Goal: Navigation & Orientation: Find specific page/section

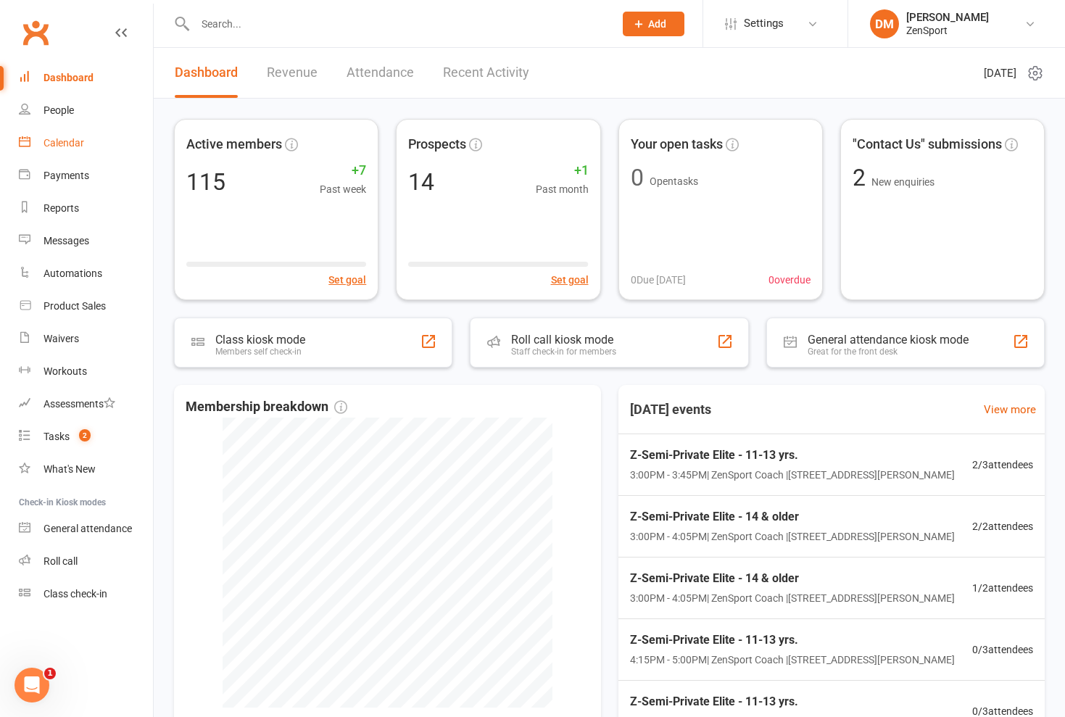
click at [73, 142] on div "Calendar" at bounding box center [63, 143] width 41 height 12
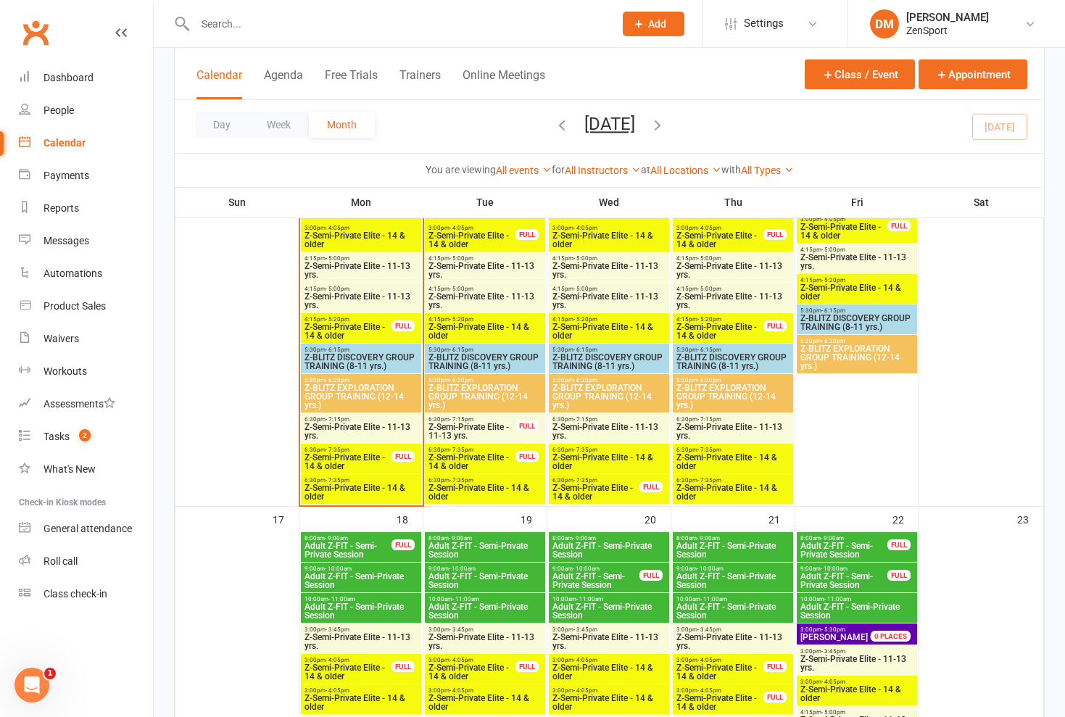
scroll to position [1302, 0]
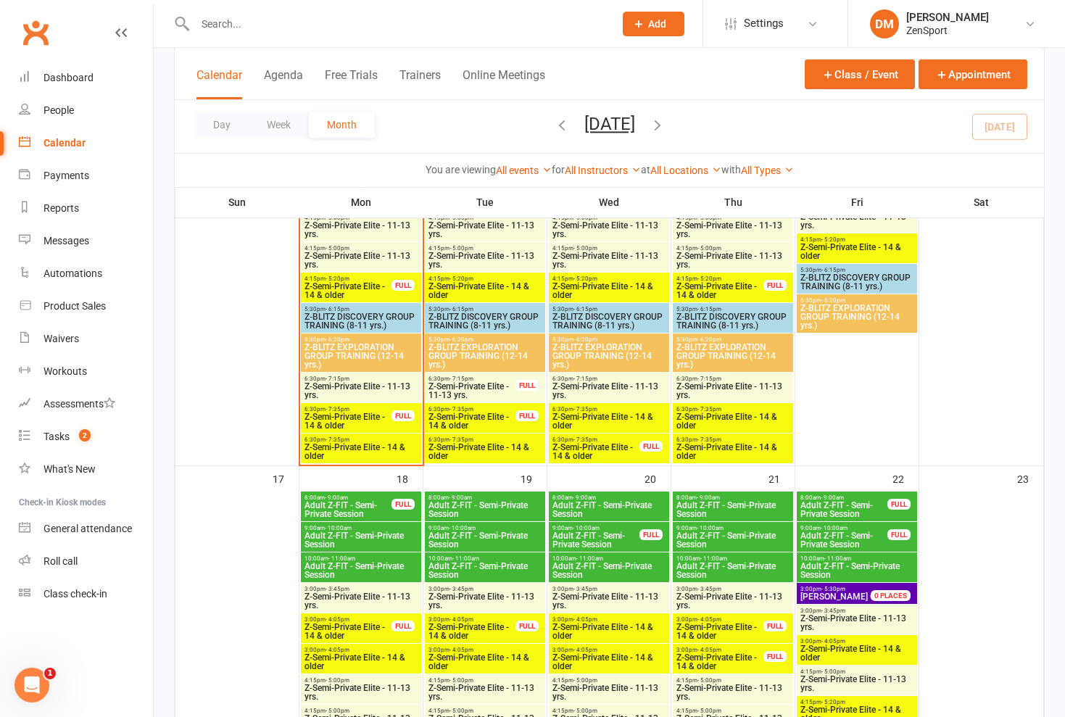
click at [361, 443] on span "Z-Semi-Private Elite - 14 & older" at bounding box center [361, 451] width 115 height 17
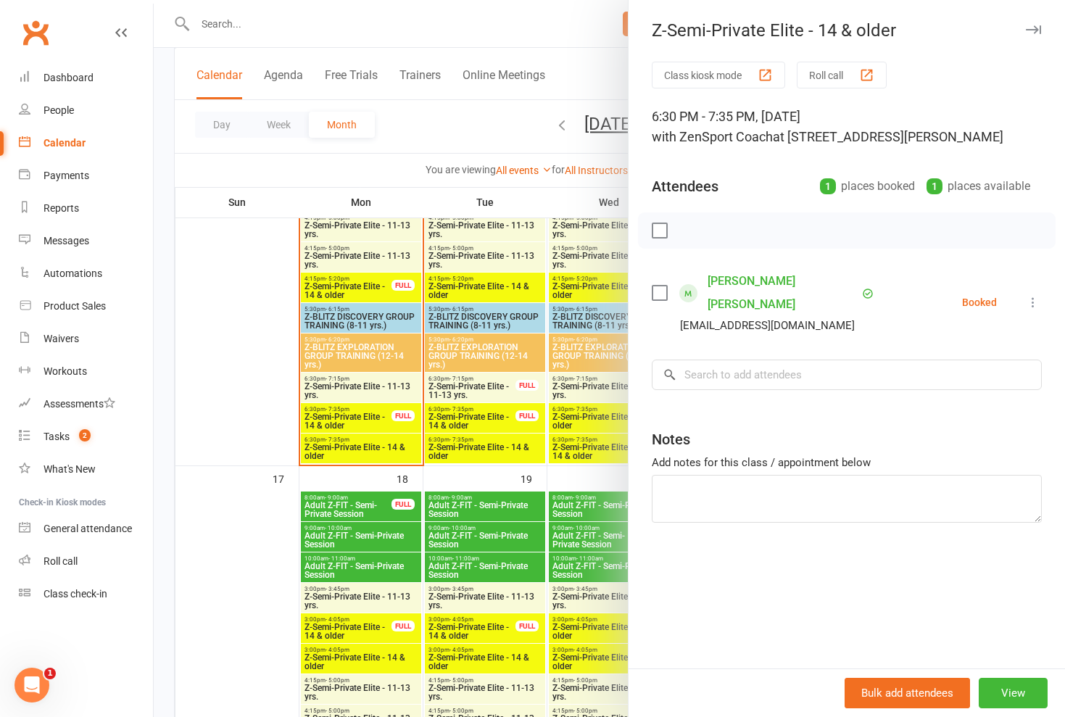
click at [361, 442] on div at bounding box center [609, 358] width 911 height 717
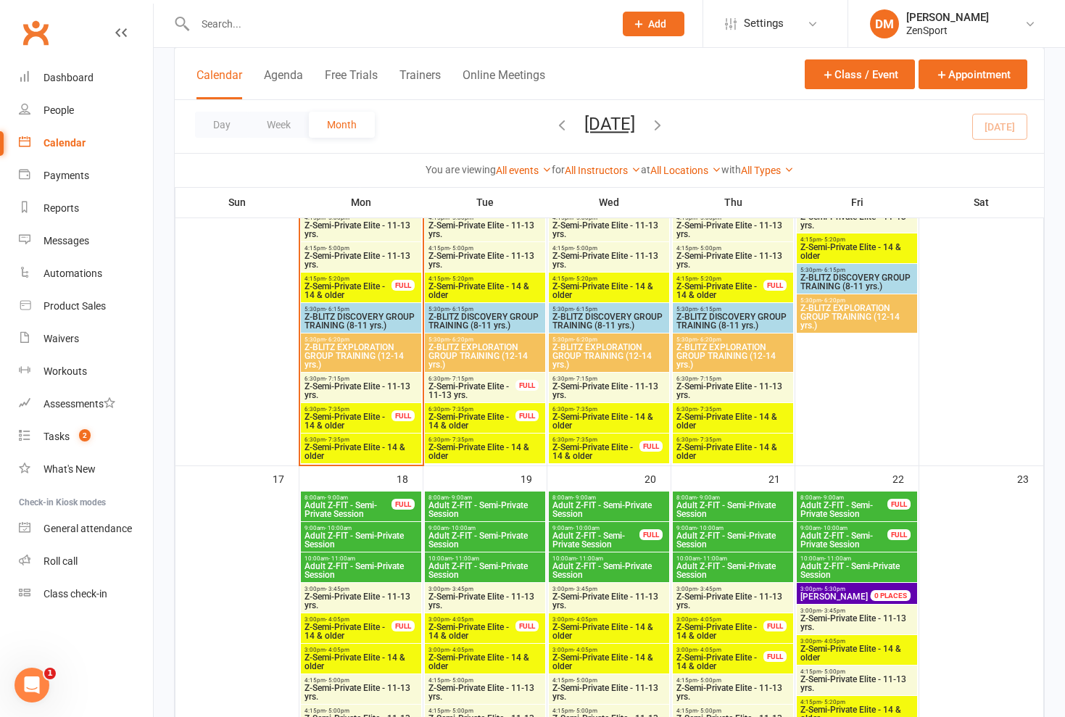
click at [364, 413] on span "Z-Semi-Private Elite - 14 & older" at bounding box center [348, 420] width 88 height 17
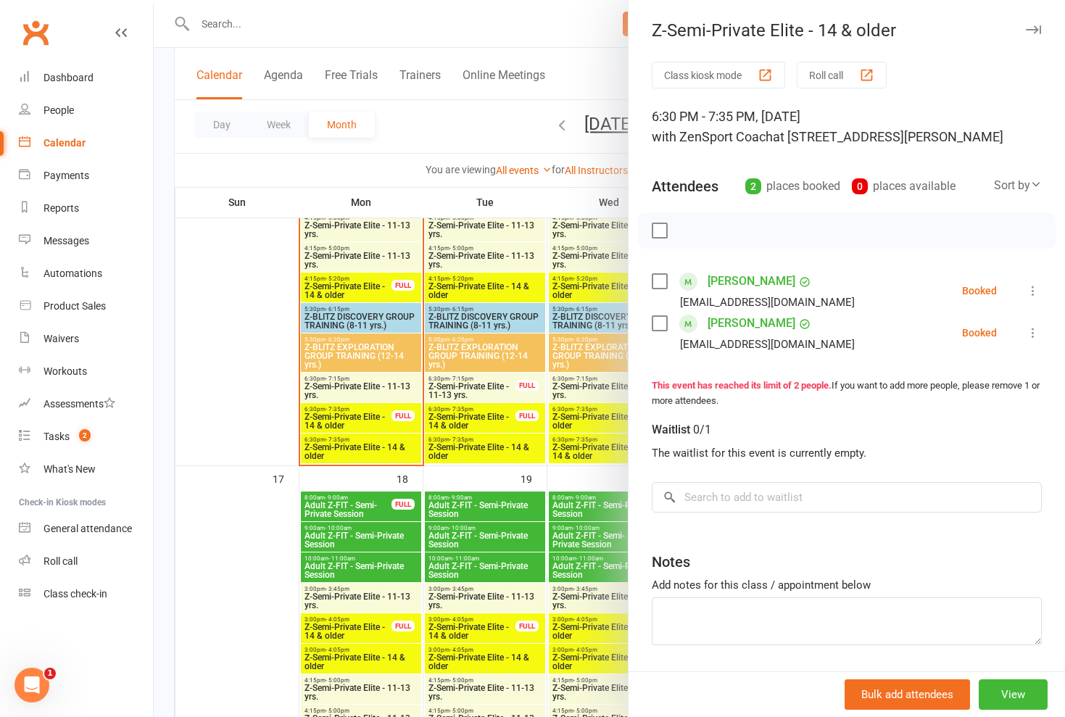
click at [364, 413] on div at bounding box center [609, 358] width 911 height 717
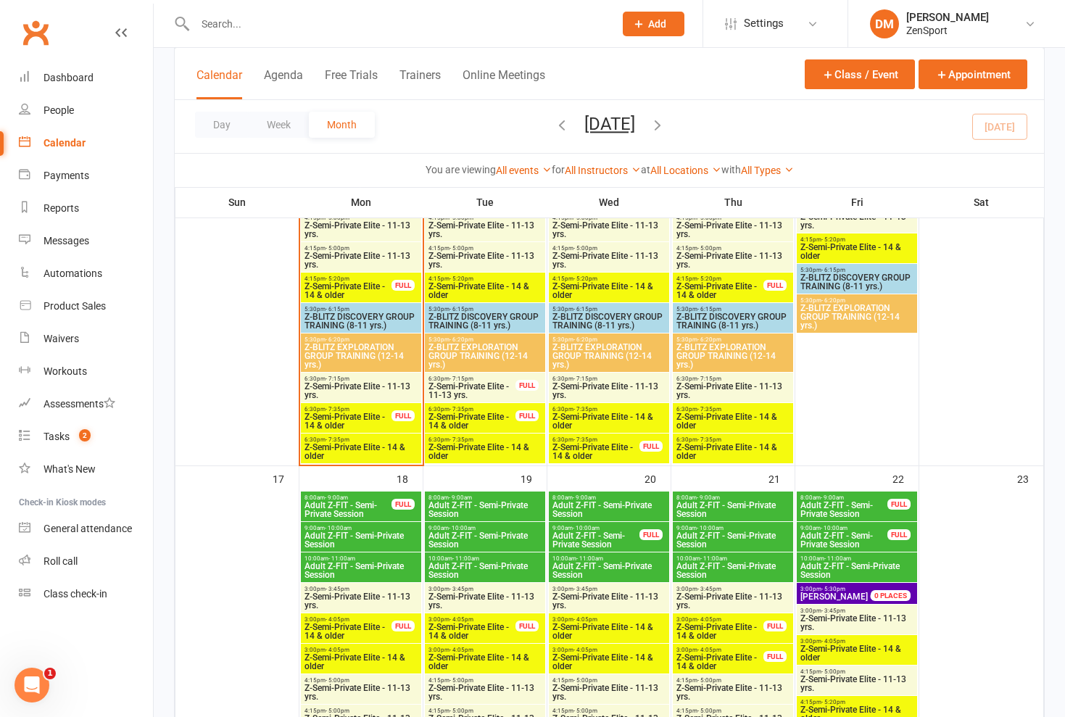
click at [364, 382] on span "Z-Semi-Private Elite - 11-13 yrs." at bounding box center [361, 390] width 115 height 17
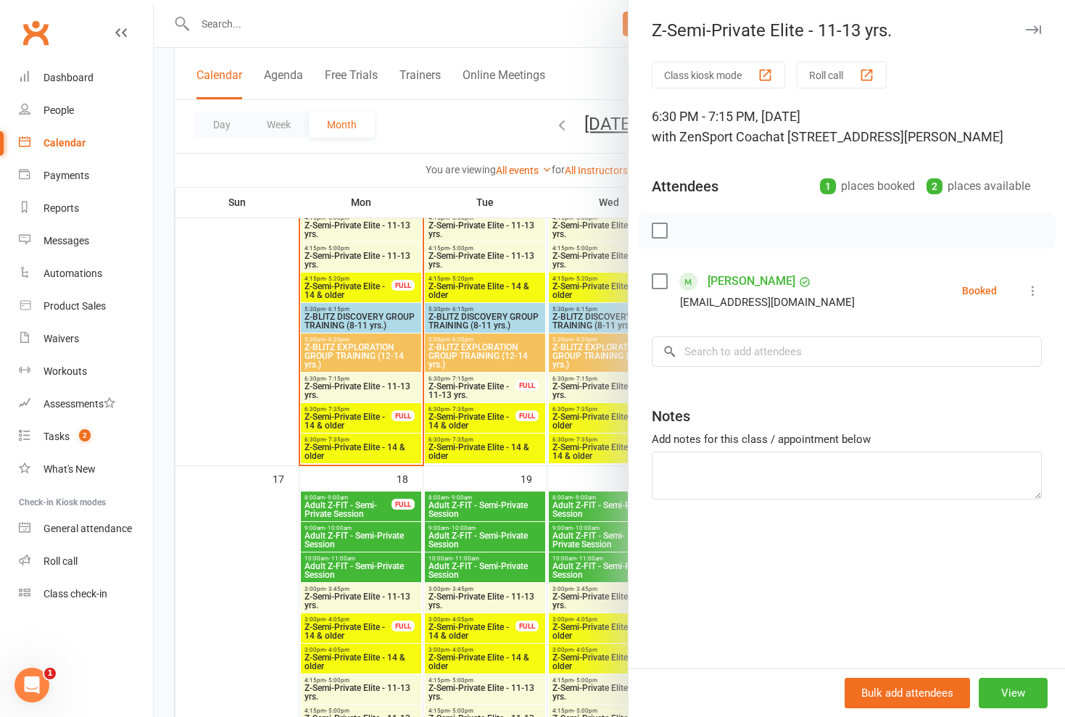
click at [364, 381] on div at bounding box center [609, 358] width 911 height 717
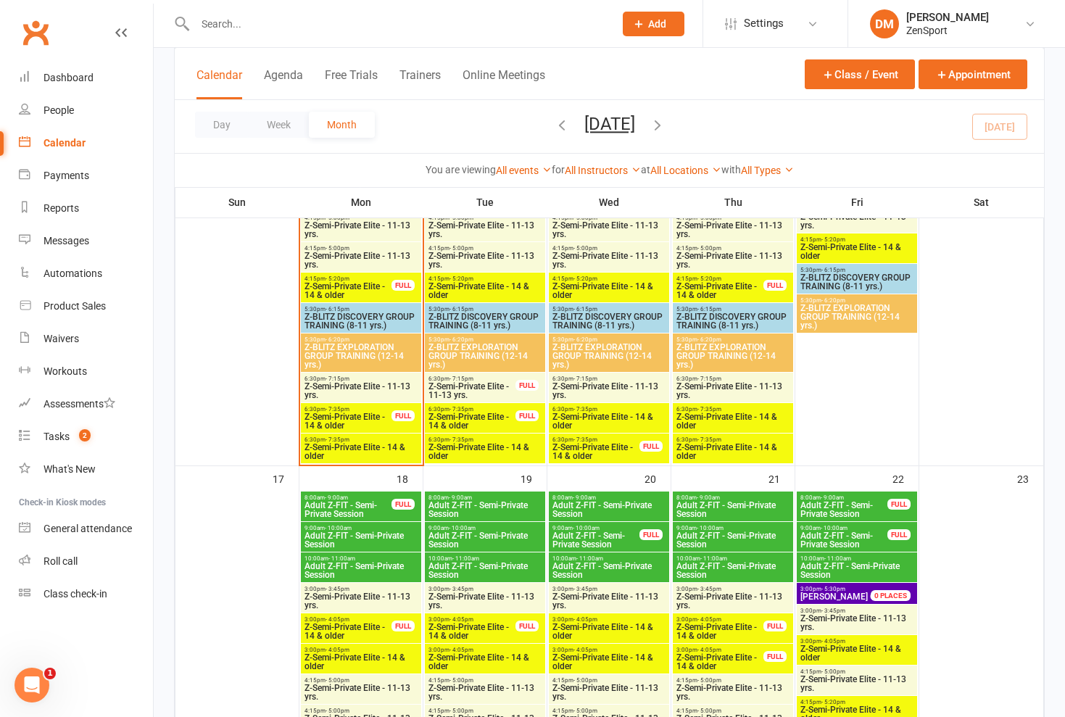
click at [365, 412] on span "Z-Semi-Private Elite - 14 & older" at bounding box center [348, 420] width 88 height 17
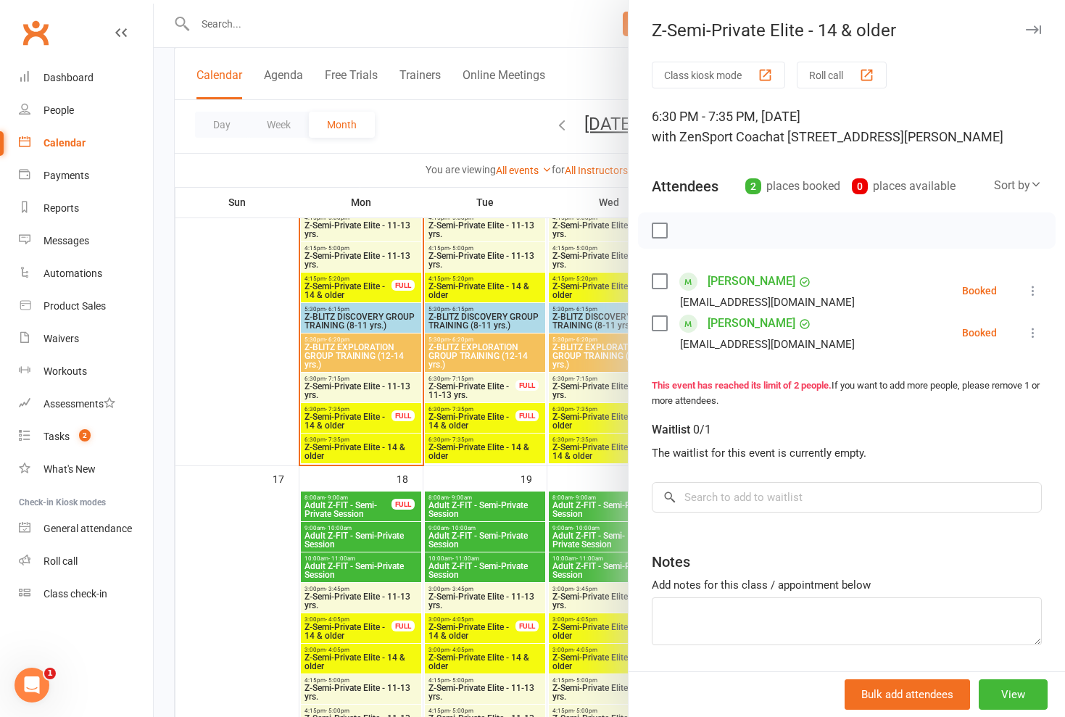
click at [365, 412] on div at bounding box center [609, 358] width 911 height 717
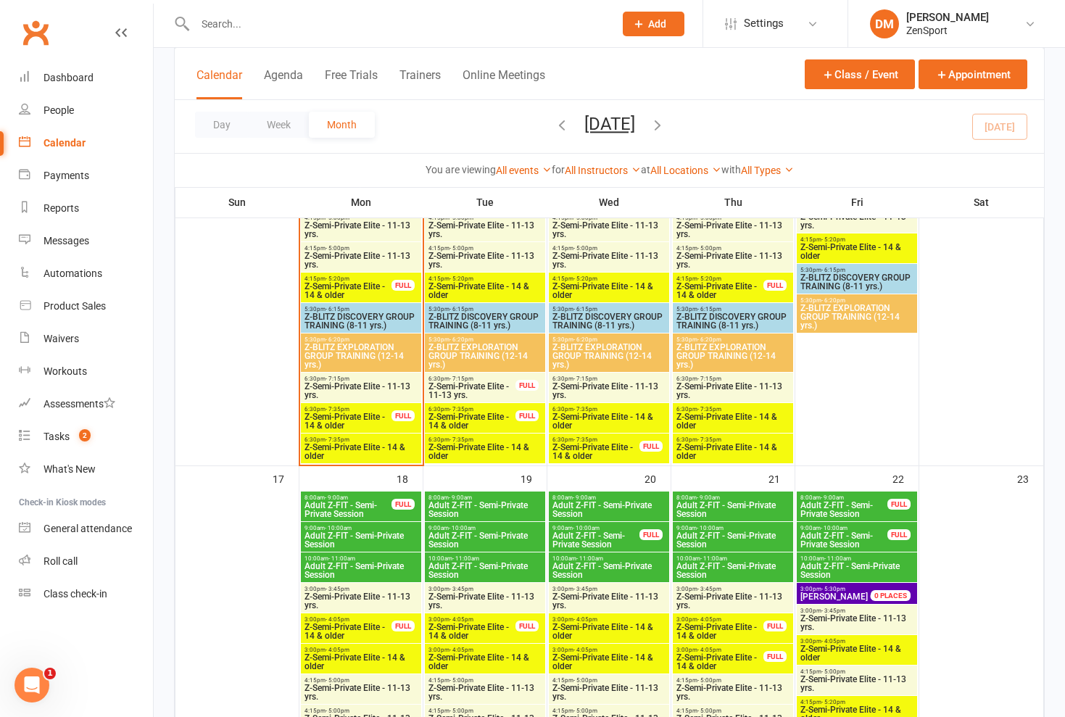
click at [362, 385] on span "Z-Semi-Private Elite - 11-13 yrs." at bounding box center [361, 390] width 115 height 17
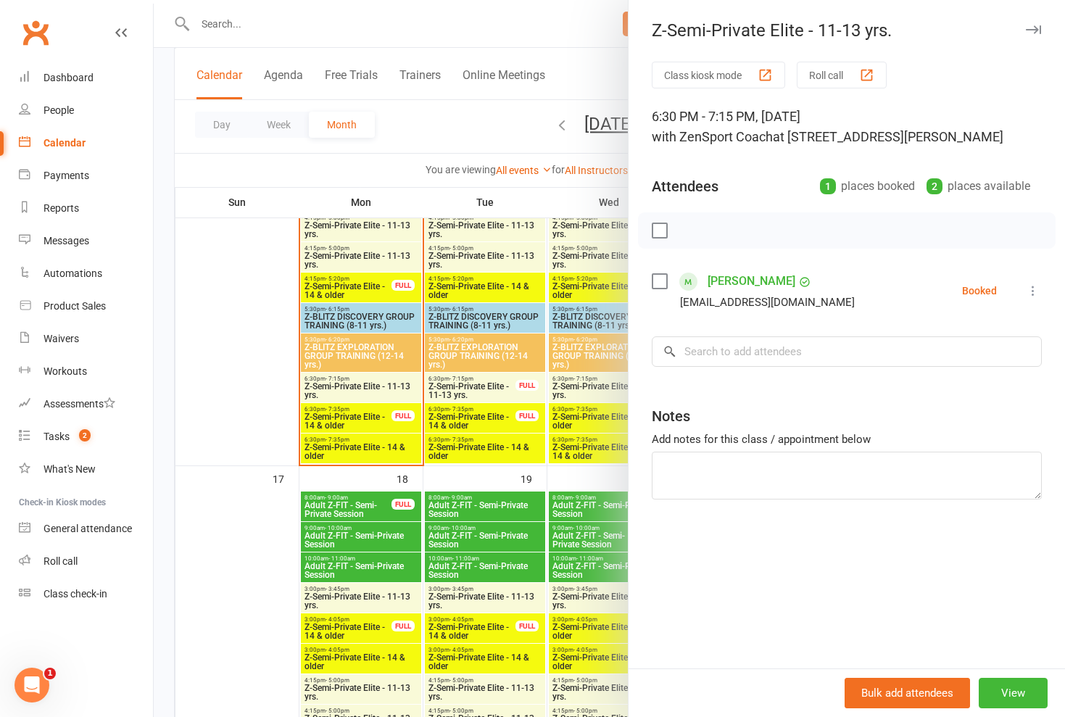
click at [362, 385] on div at bounding box center [609, 358] width 911 height 717
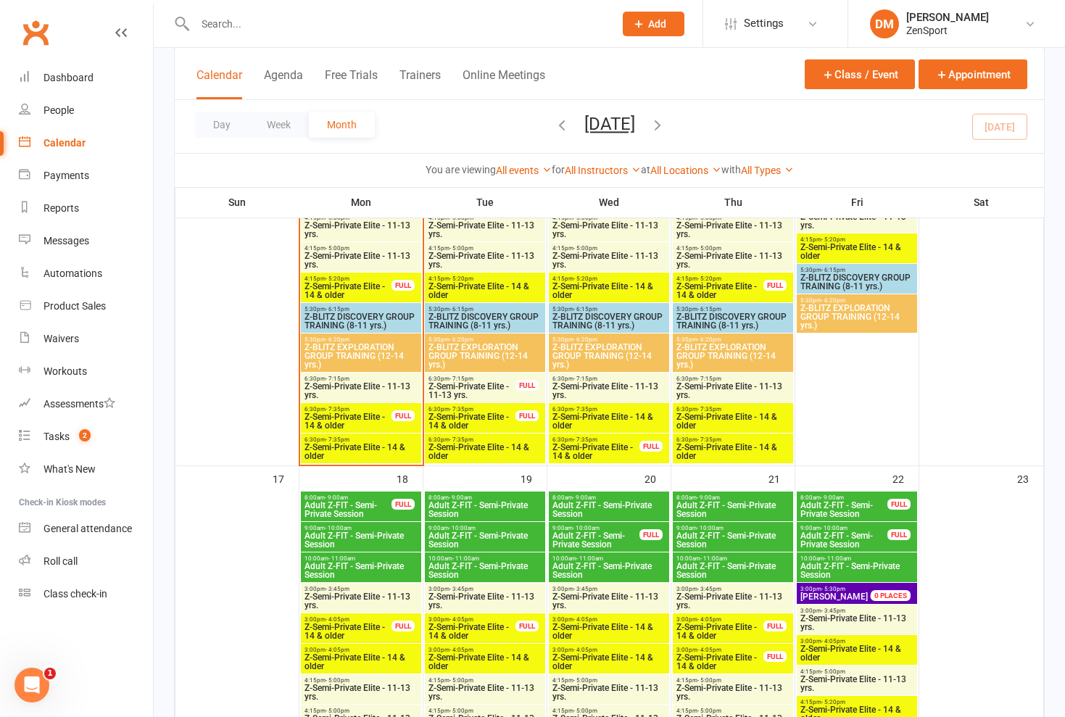
click at [366, 444] on span "Z-Semi-Private Elite - 14 & older" at bounding box center [361, 451] width 115 height 17
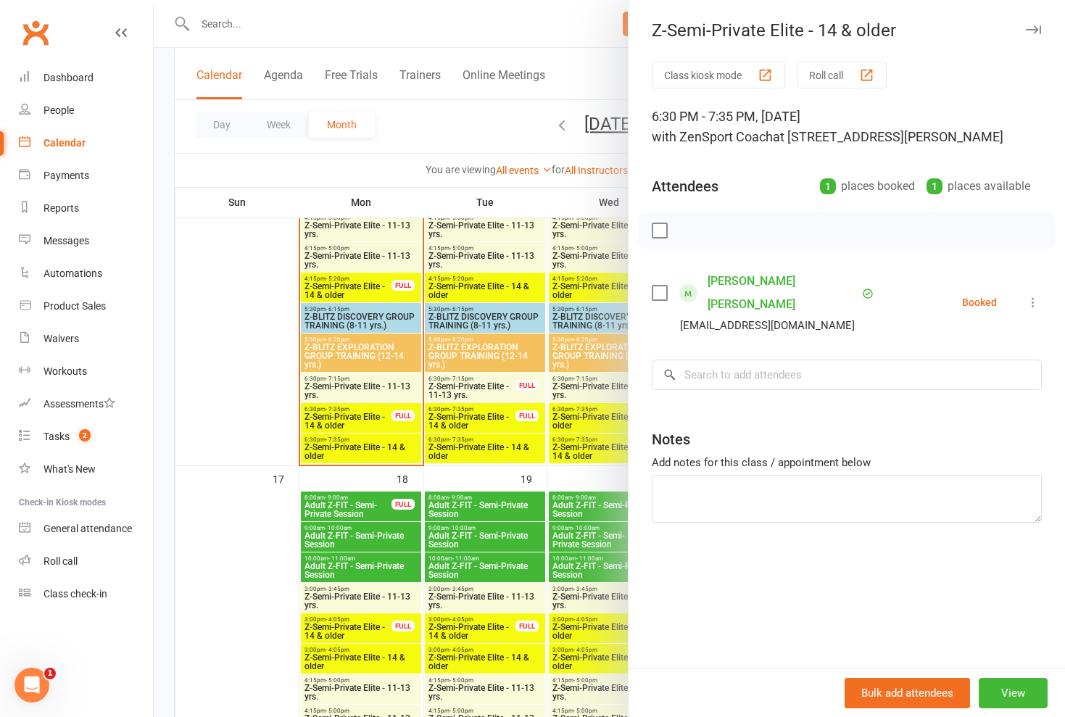
click at [366, 444] on div at bounding box center [609, 358] width 911 height 717
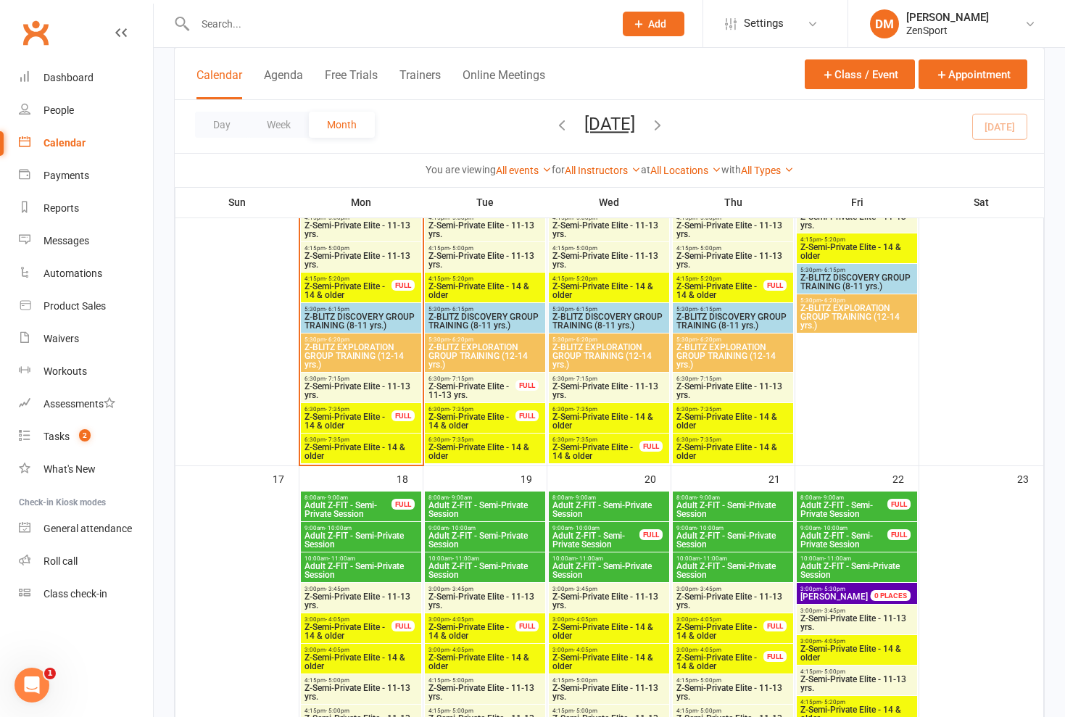
click at [367, 418] on span "Z-Semi-Private Elite - 14 & older" at bounding box center [348, 420] width 88 height 17
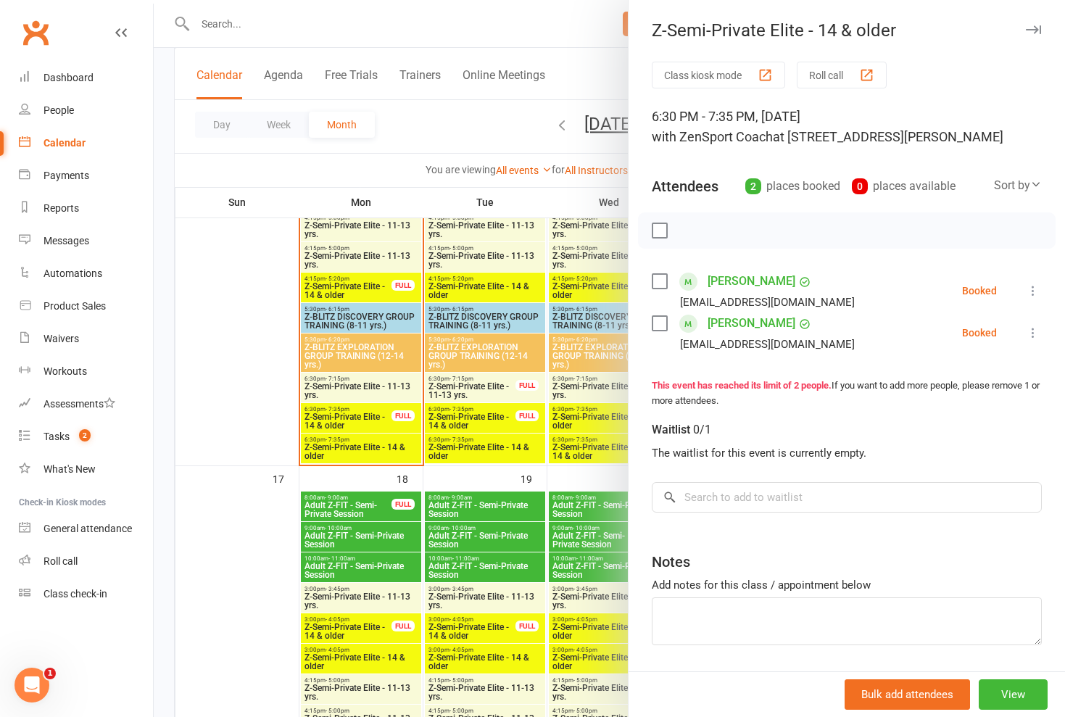
click at [367, 418] on div at bounding box center [609, 358] width 911 height 717
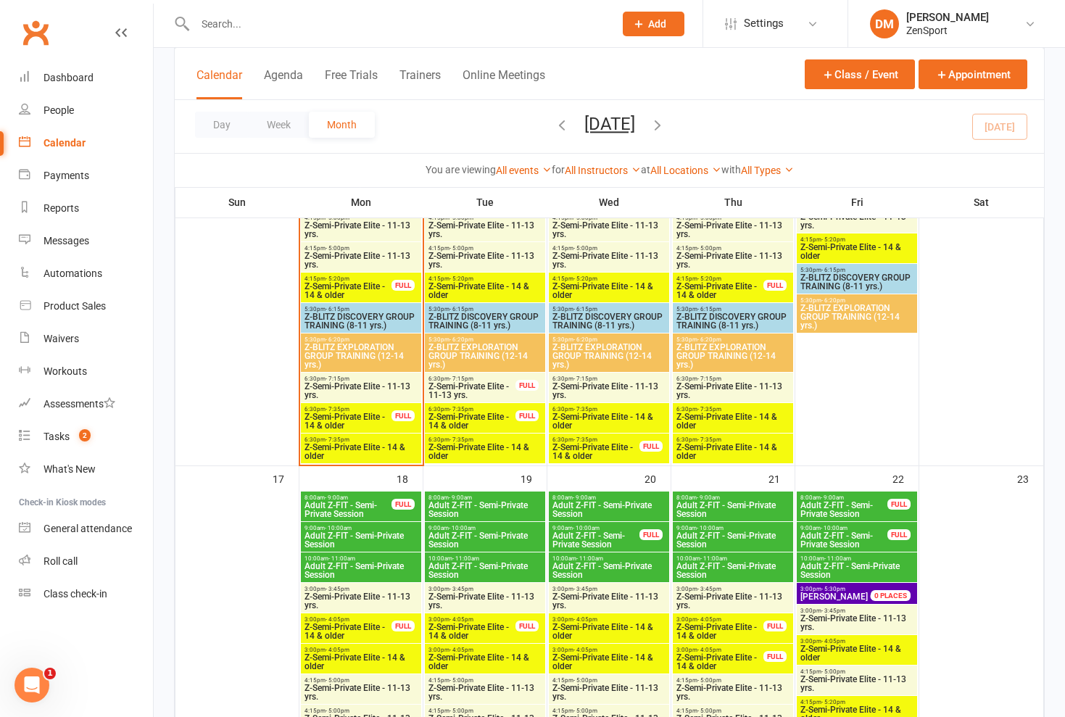
click at [380, 449] on span "Z-Semi-Private Elite - 14 & older" at bounding box center [361, 451] width 115 height 17
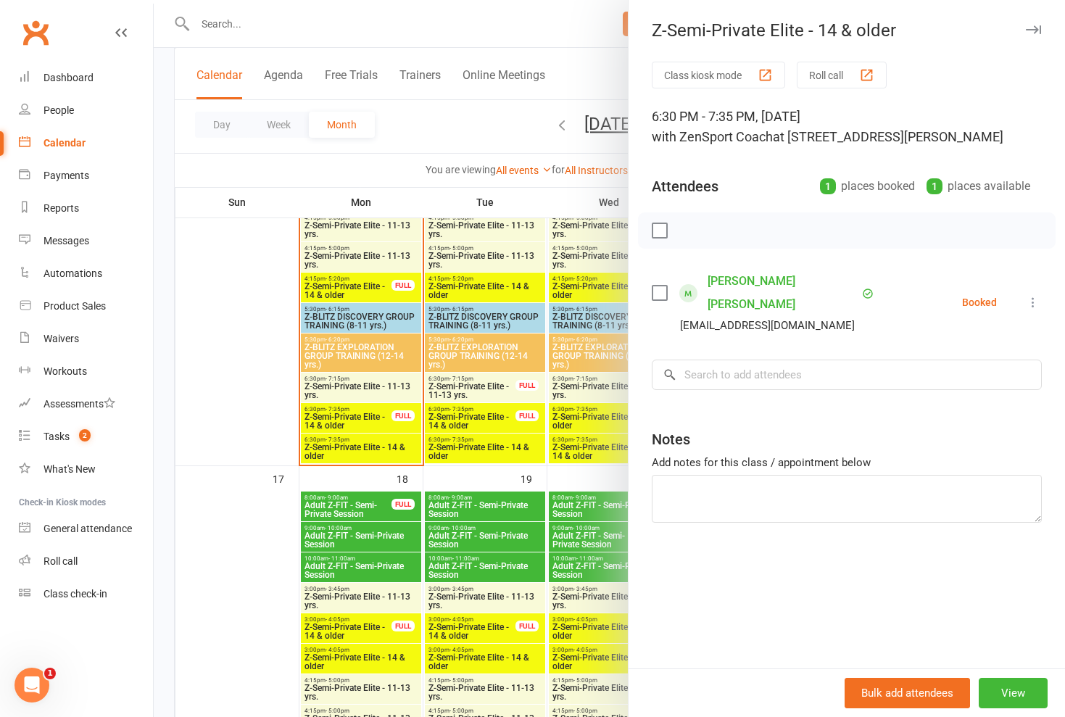
click at [374, 391] on div at bounding box center [609, 358] width 911 height 717
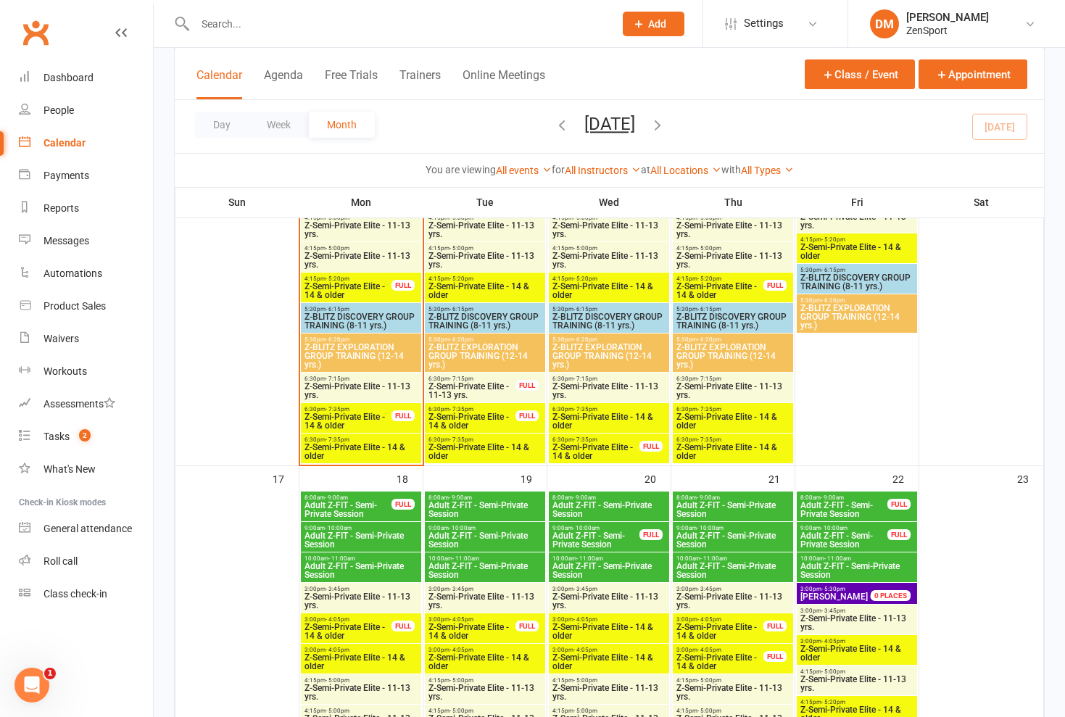
click at [379, 391] on span "Z-Semi-Private Elite - 11-13 yrs." at bounding box center [361, 390] width 115 height 17
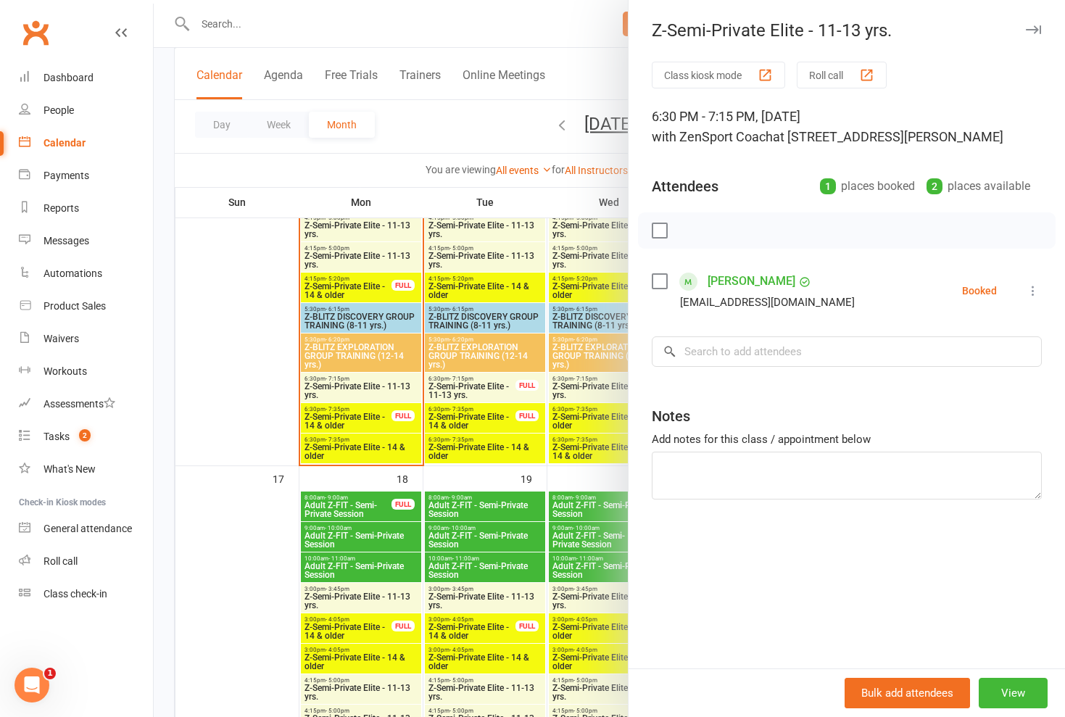
click at [379, 391] on div at bounding box center [609, 358] width 911 height 717
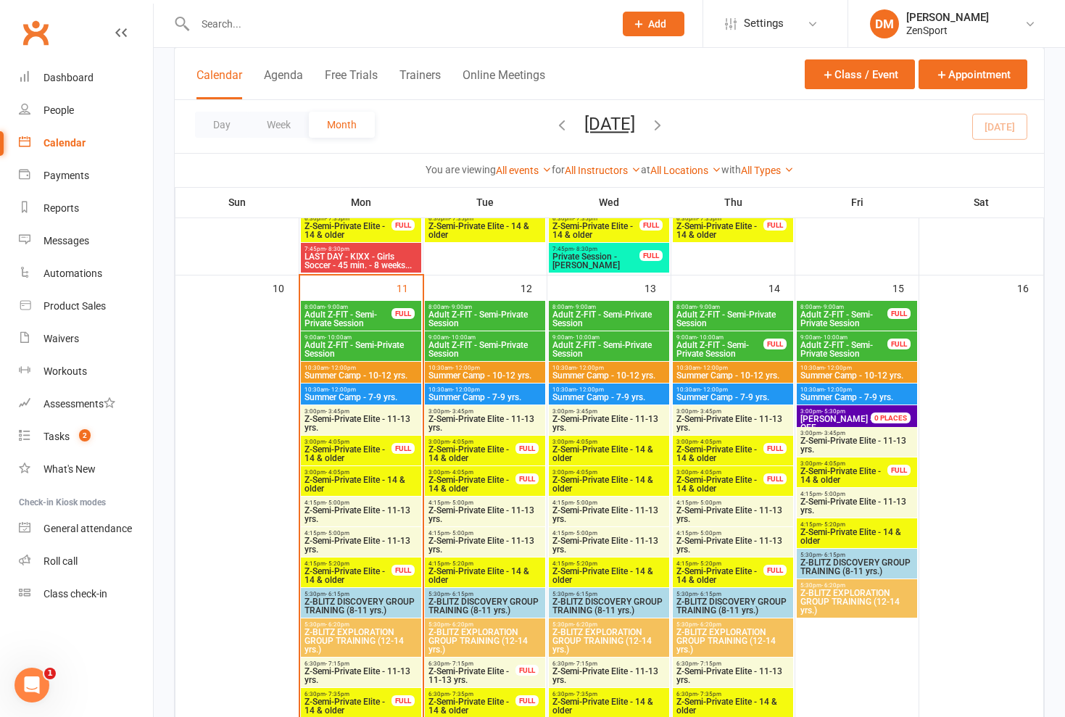
scroll to position [1015, 0]
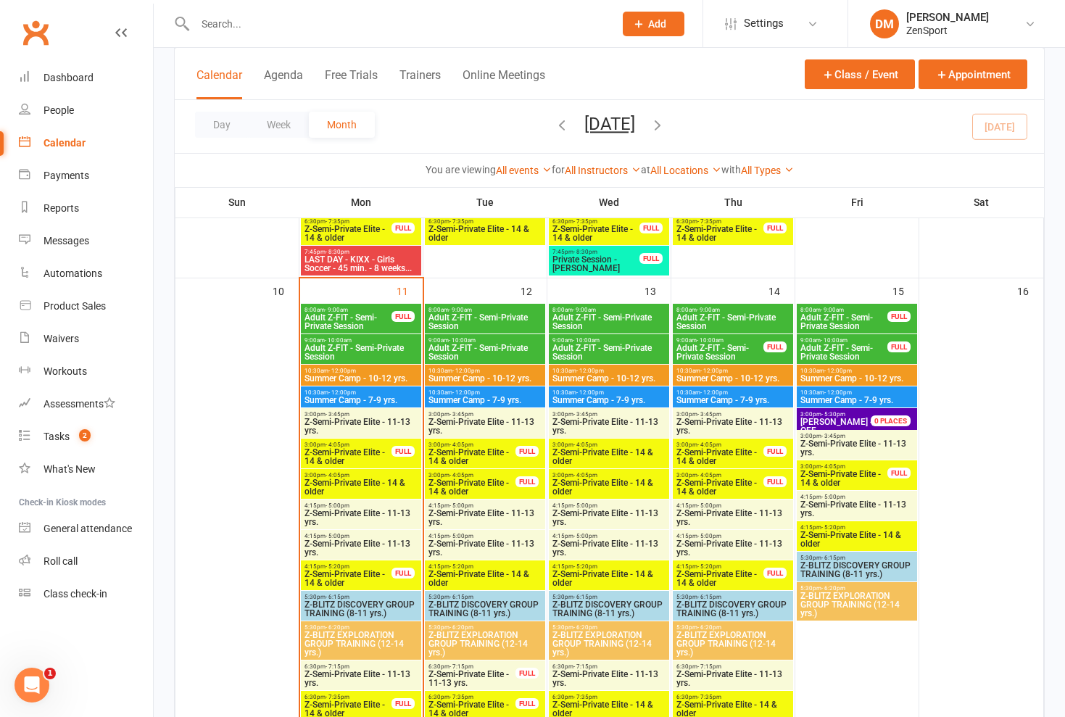
click at [471, 315] on span "Adult Z-FIT - Semi-Private Session" at bounding box center [485, 321] width 115 height 17
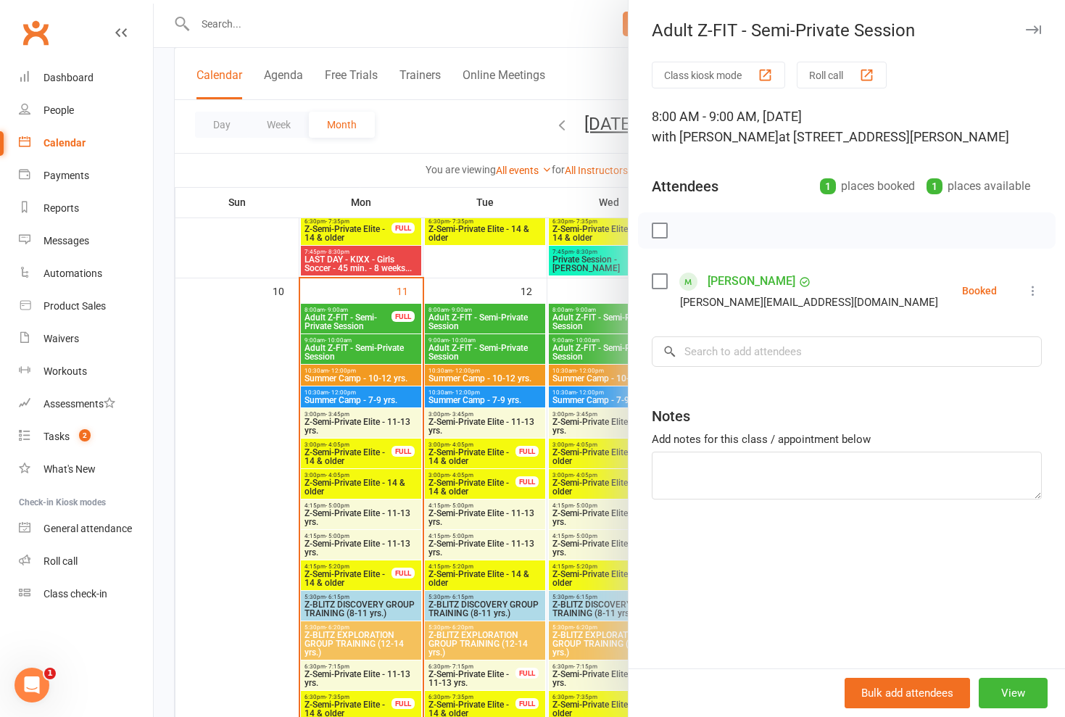
click at [471, 315] on div at bounding box center [609, 358] width 911 height 717
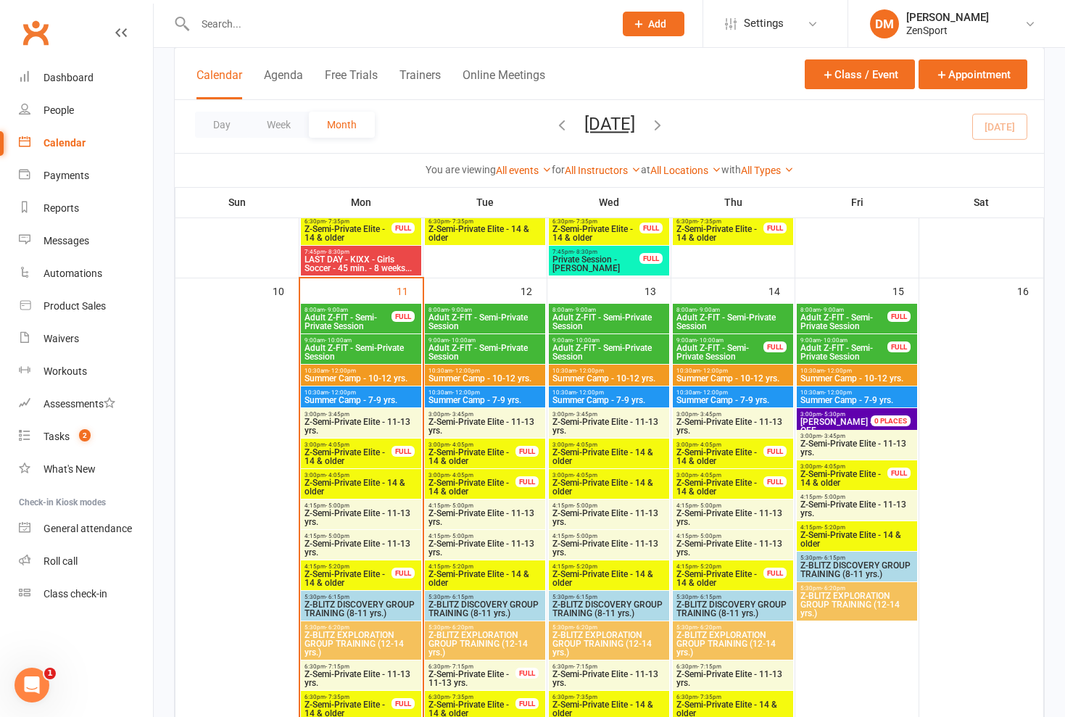
click at [478, 344] on span "Adult Z-FIT - Semi-Private Session" at bounding box center [485, 352] width 115 height 17
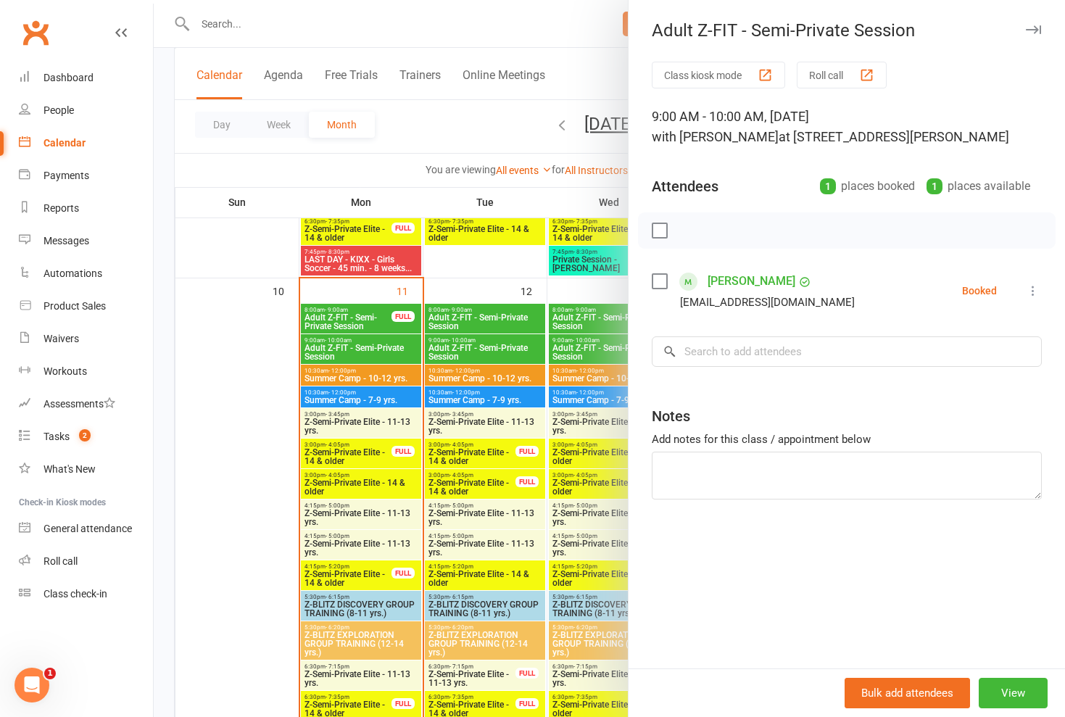
click at [478, 344] on div at bounding box center [609, 358] width 911 height 717
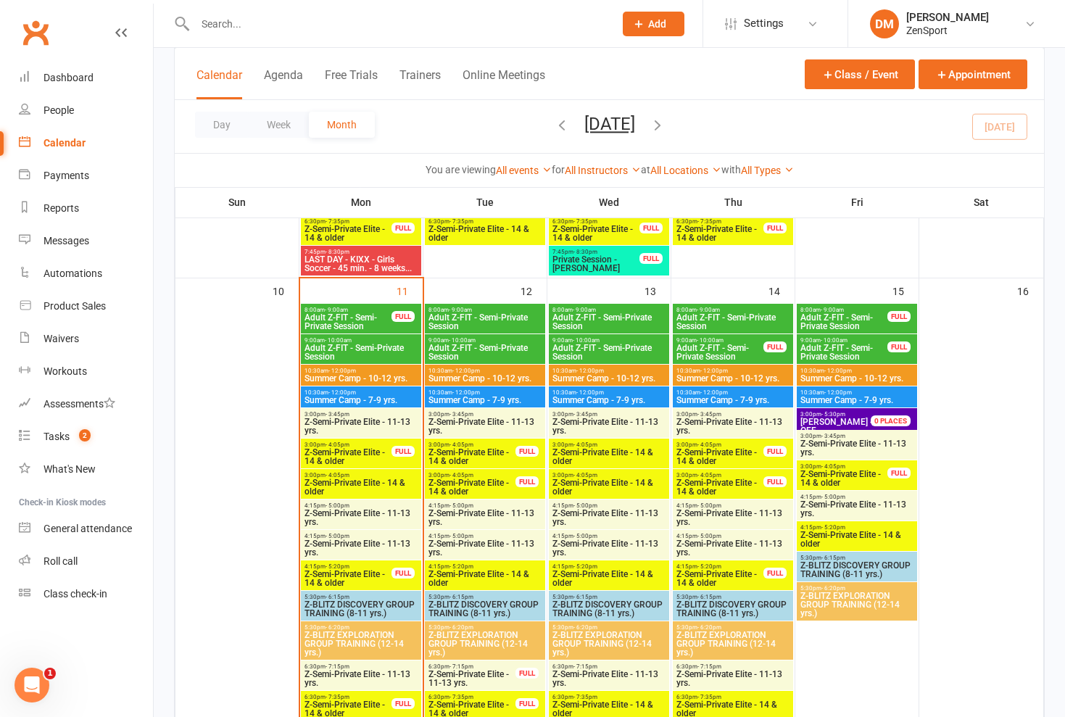
click at [481, 313] on span "Adult Z-FIT - Semi-Private Session" at bounding box center [485, 321] width 115 height 17
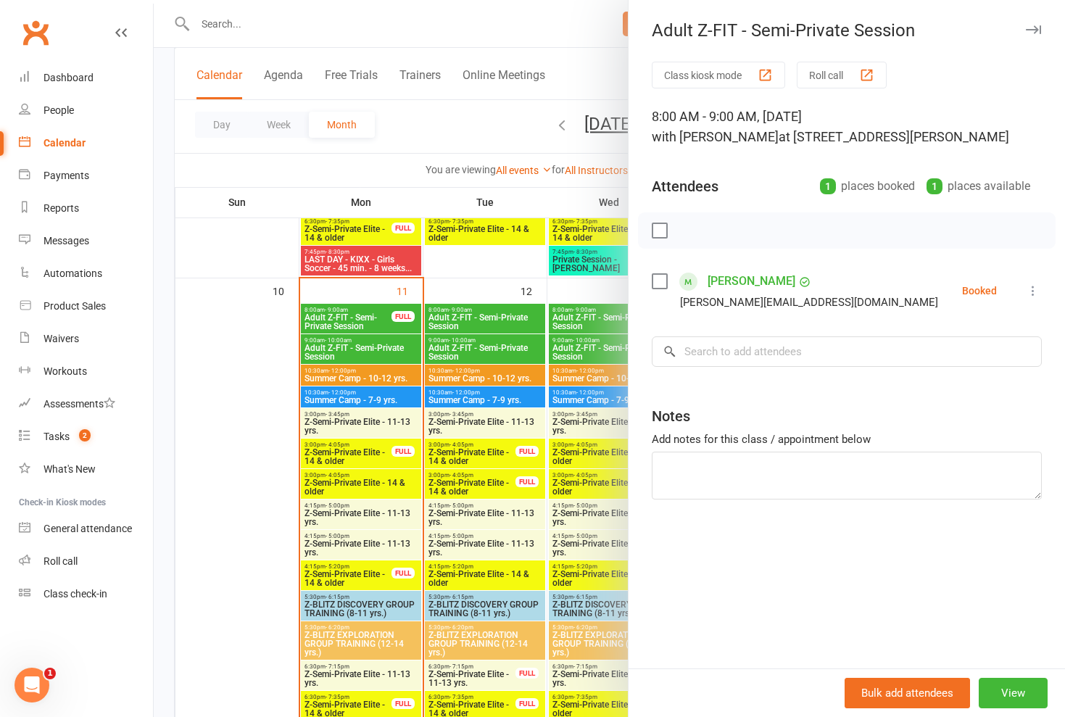
click at [475, 347] on div at bounding box center [609, 358] width 911 height 717
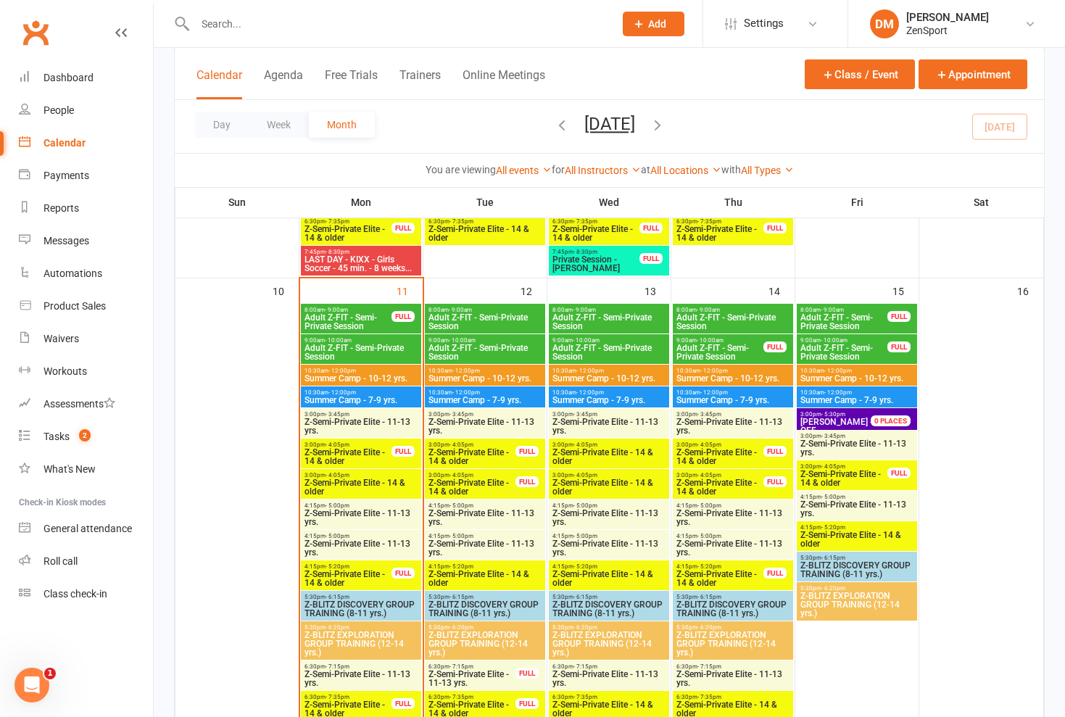
click at [493, 347] on span "Adult Z-FIT - Semi-Private Session" at bounding box center [485, 352] width 115 height 17
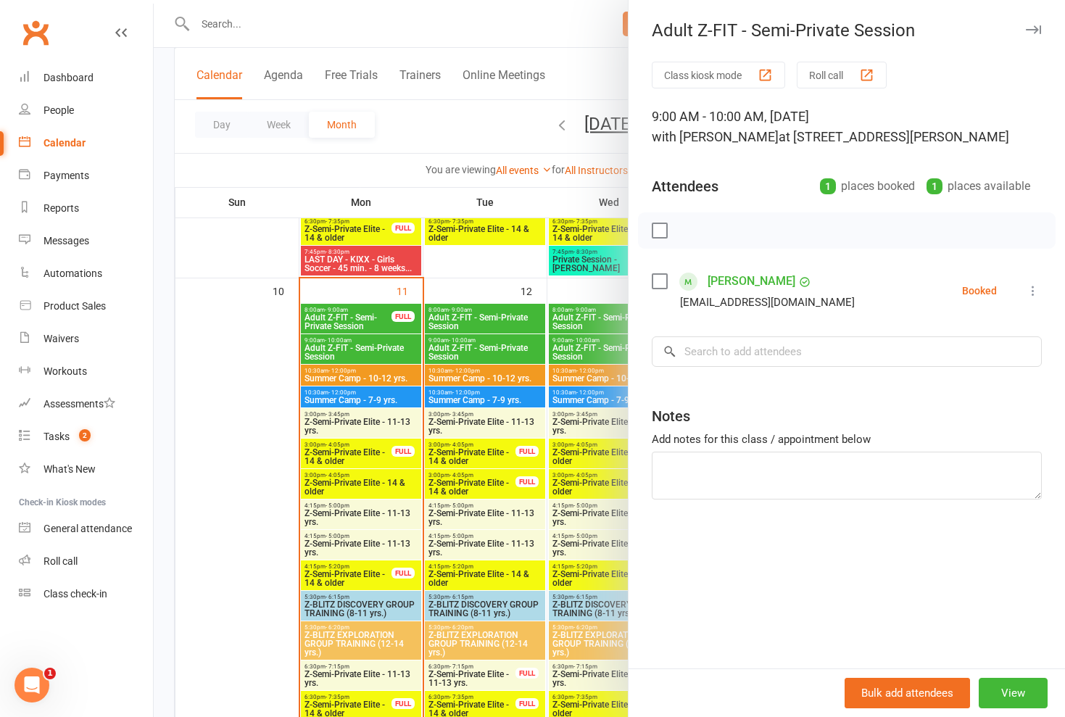
click at [493, 347] on div at bounding box center [609, 358] width 911 height 717
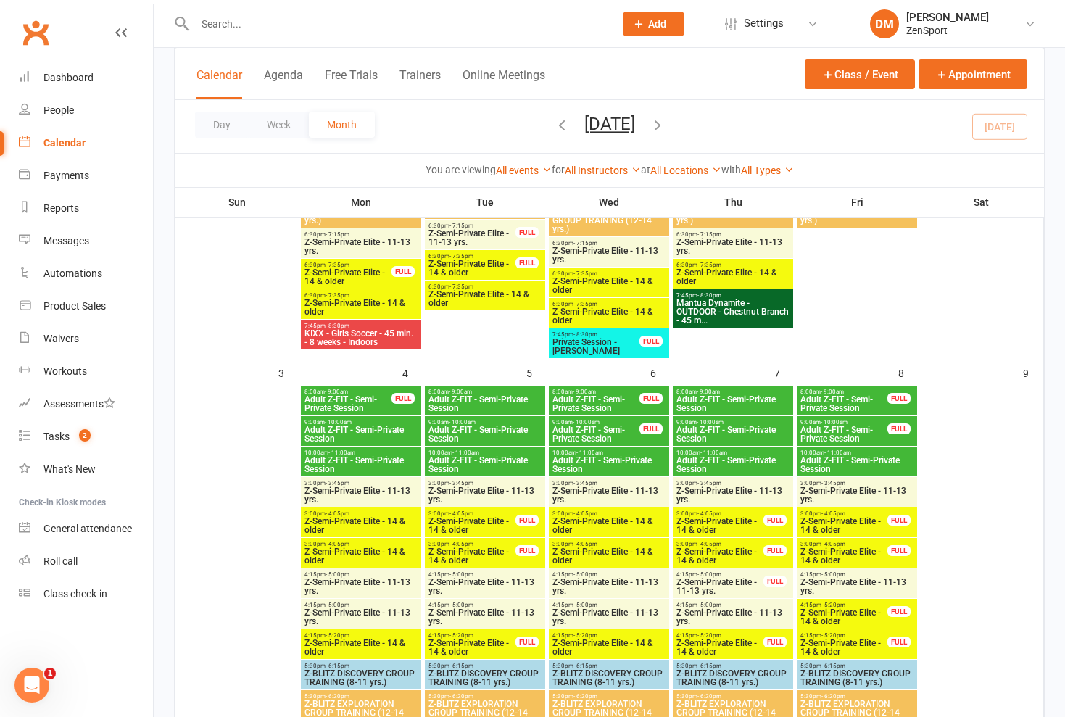
scroll to position [439, 0]
